Goal: Book appointment/travel/reservation

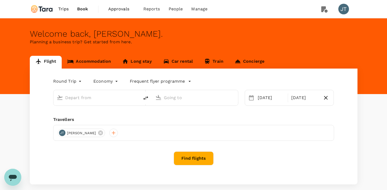
type input "Soekarno-Hatta Intl (CGK)"
type input "[GEOGRAPHIC_DATA], [GEOGRAPHIC_DATA] (any)"
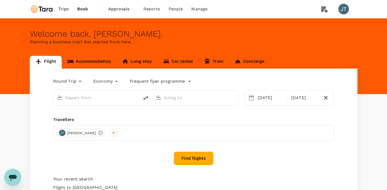
type input "Soekarno-Hatta Intl (CGK)"
type input "[GEOGRAPHIC_DATA], [GEOGRAPHIC_DATA] (any)"
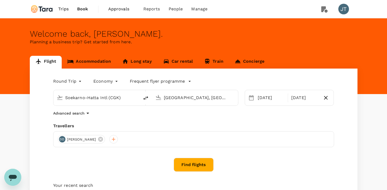
click at [125, 7] on span "Approvals" at bounding box center [121, 9] width 27 height 6
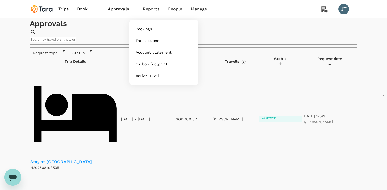
click at [153, 11] on span "Reports" at bounding box center [151, 9] width 17 height 6
click at [155, 29] on link "Bookings" at bounding box center [163, 29] width 63 height 12
